Goal: Browse casually: Explore the website without a specific task or goal

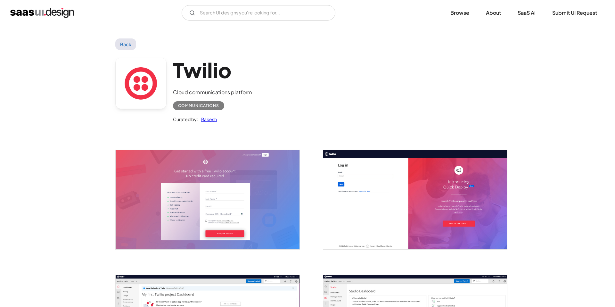
click at [220, 188] on img "open lightbox" at bounding box center [208, 199] width 184 height 99
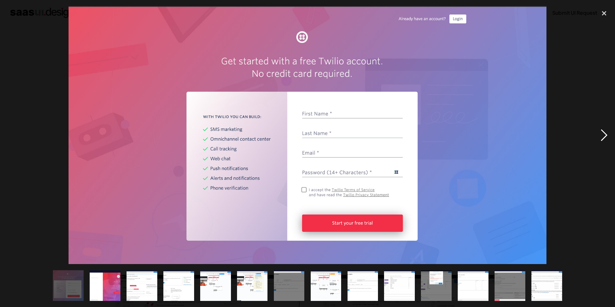
click at [605, 138] on div "next image" at bounding box center [605, 135] width 22 height 258
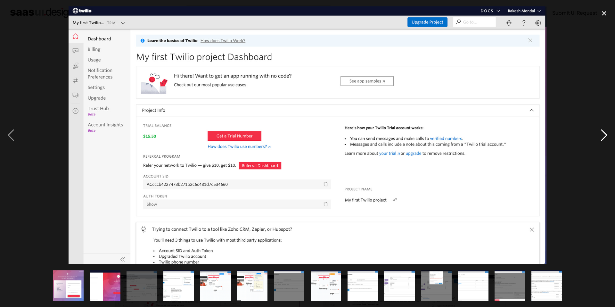
click at [605, 138] on div "next image" at bounding box center [605, 135] width 22 height 258
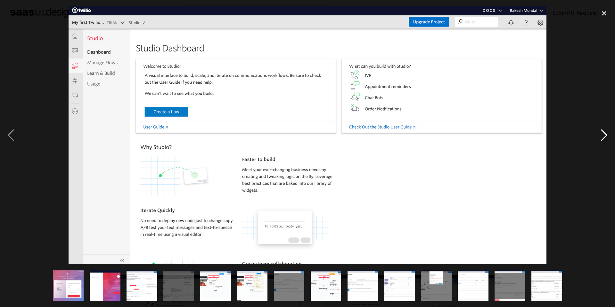
click at [606, 137] on div "next image" at bounding box center [605, 135] width 22 height 258
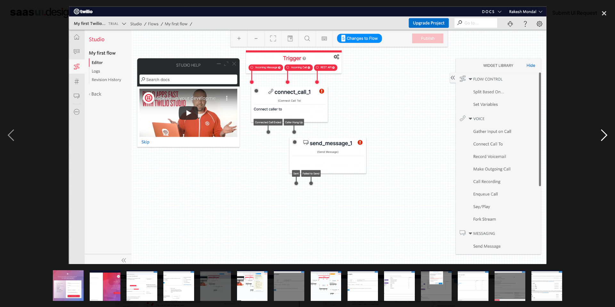
click at [602, 139] on div "next image" at bounding box center [605, 135] width 22 height 258
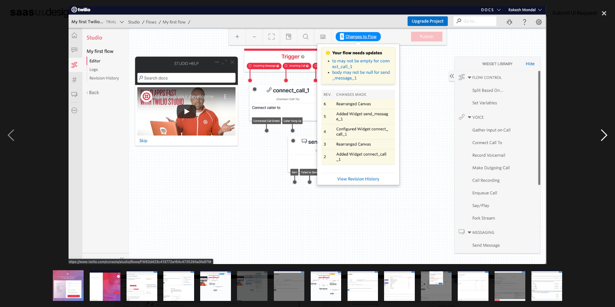
click at [602, 139] on div "next image" at bounding box center [605, 135] width 22 height 258
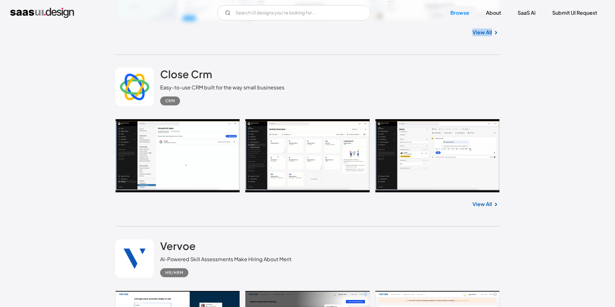
scroll to position [1185, 0]
